Goal: Information Seeking & Learning: Find contact information

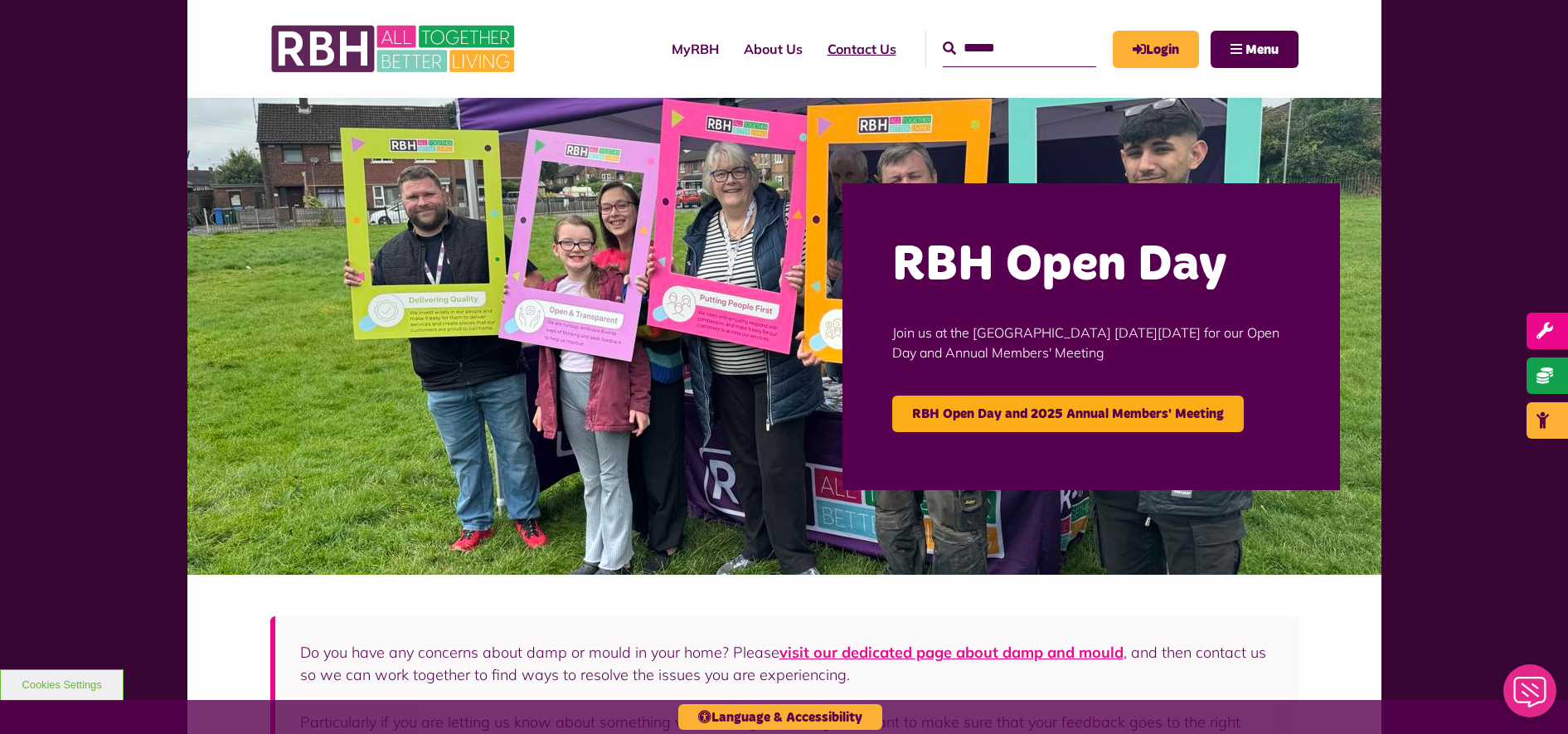
click at [770, 47] on link "Contact Us" at bounding box center [862, 49] width 93 height 45
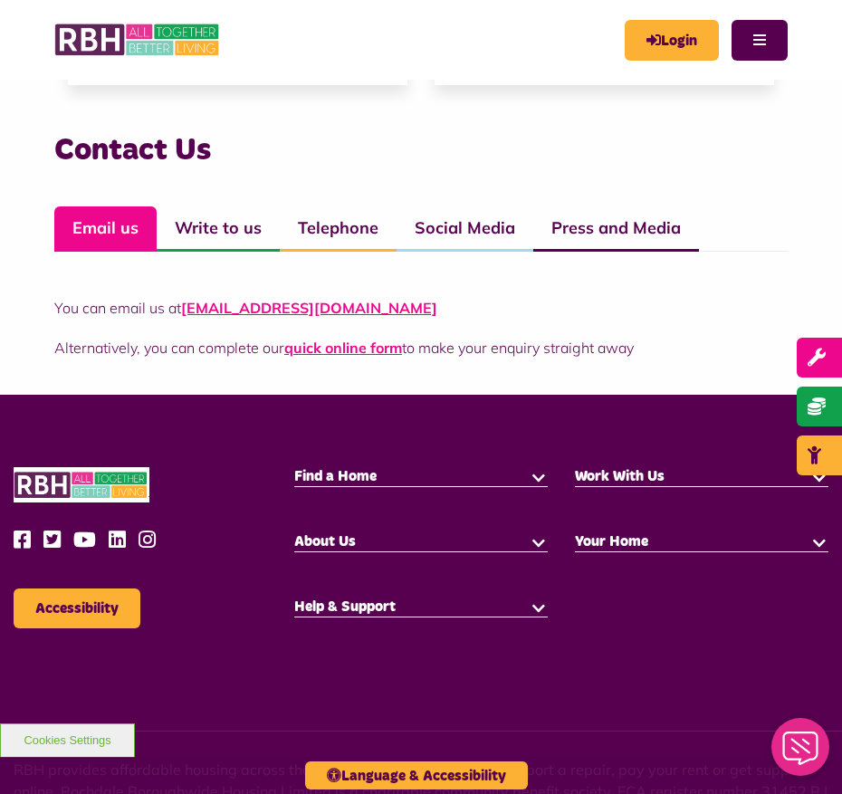
scroll to position [1111, 0]
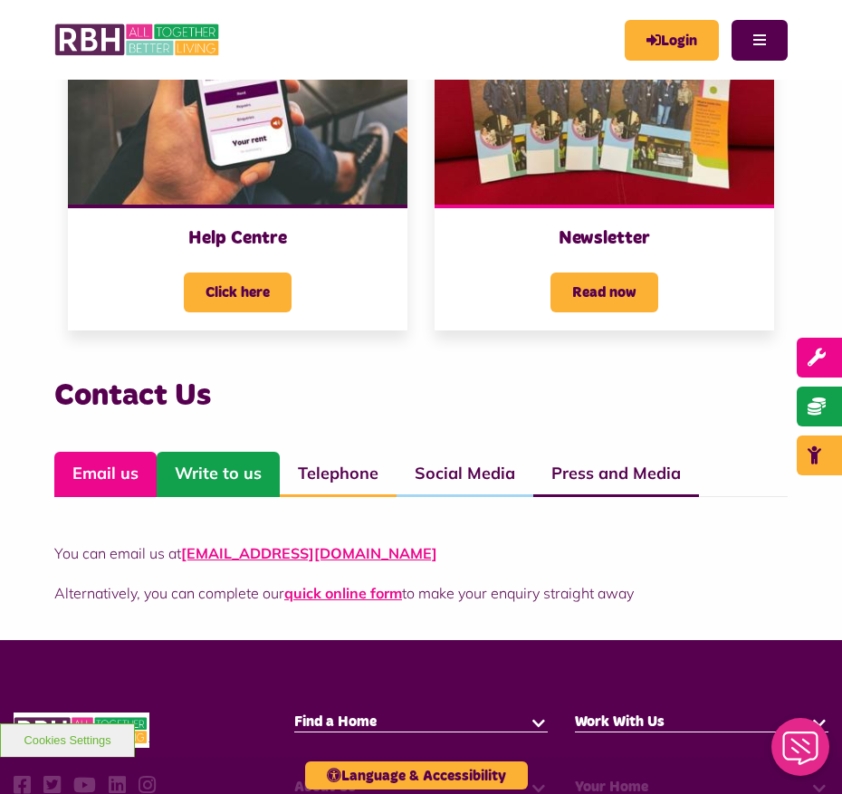
click at [222, 473] on link "Write to us" at bounding box center [218, 474] width 123 height 45
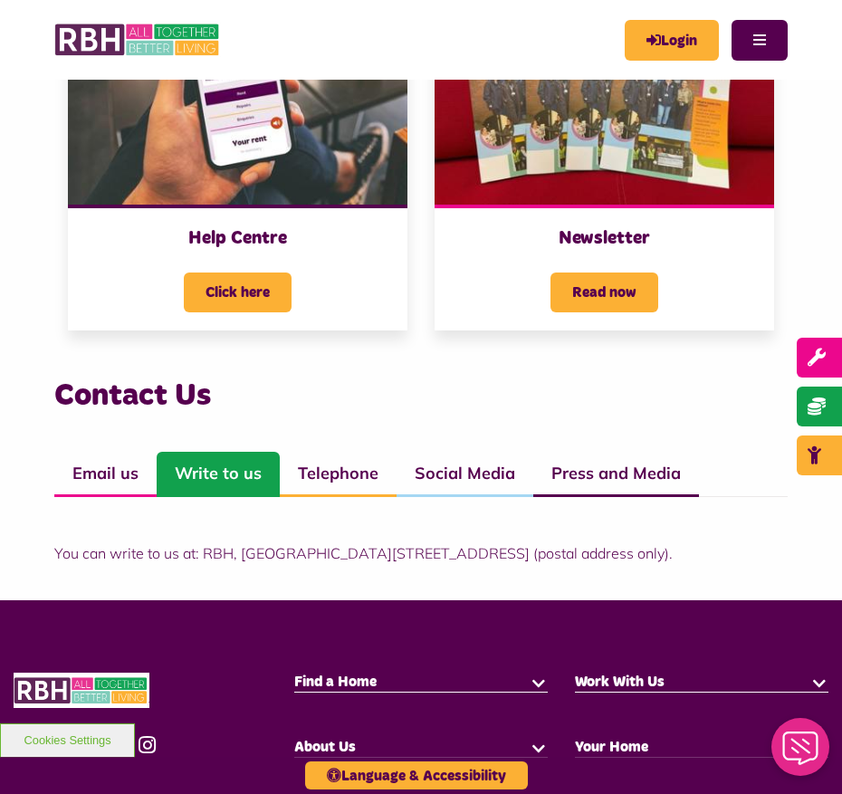
drag, startPoint x: 642, startPoint y: 547, endPoint x: 205, endPoint y: 552, distance: 437.3
click at [205, 552] on p "You can write to us at: RBH, [GEOGRAPHIC_DATA][STREET_ADDRESS] (postal address …" at bounding box center [420, 553] width 733 height 22
copy p "[STREET_ADDRESS]"
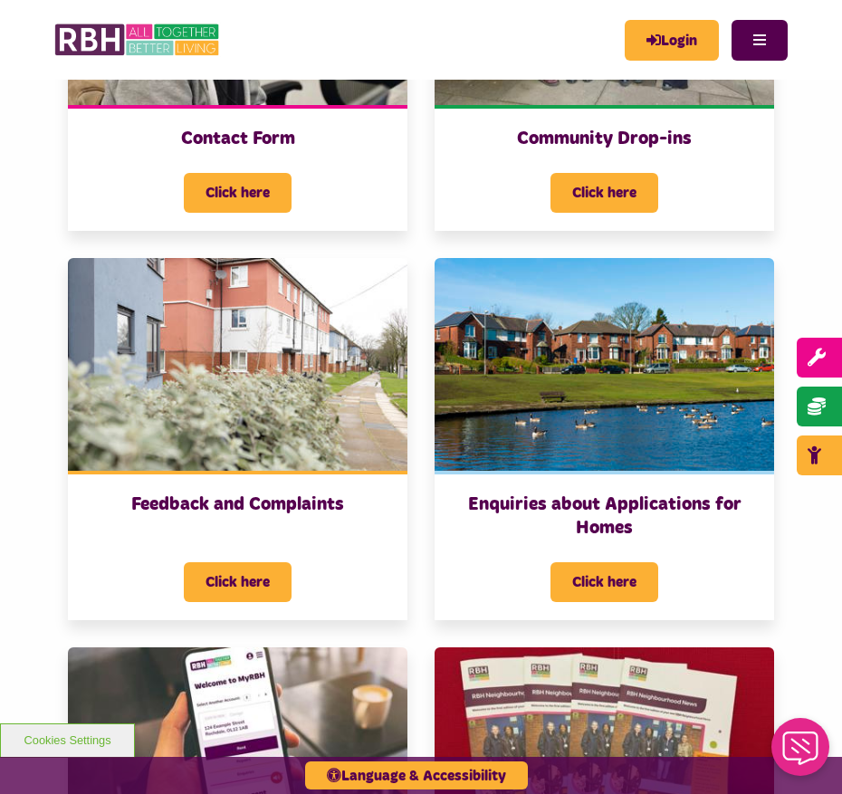
scroll to position [432, 0]
